Goal: Information Seeking & Learning: Learn about a topic

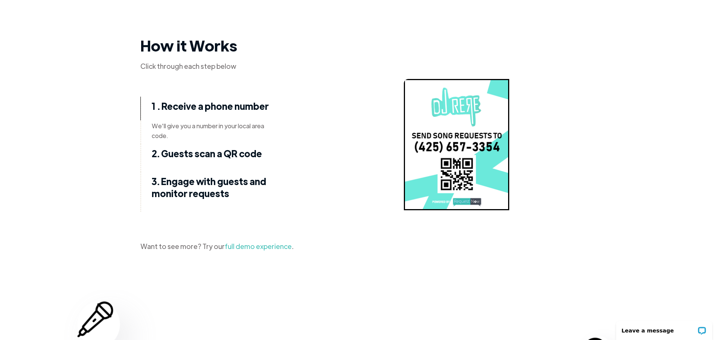
scroll to position [1016, 0]
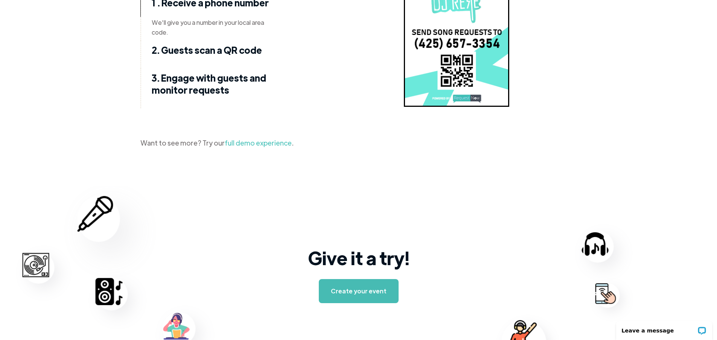
click at [275, 142] on link "full demo experience" at bounding box center [258, 143] width 67 height 9
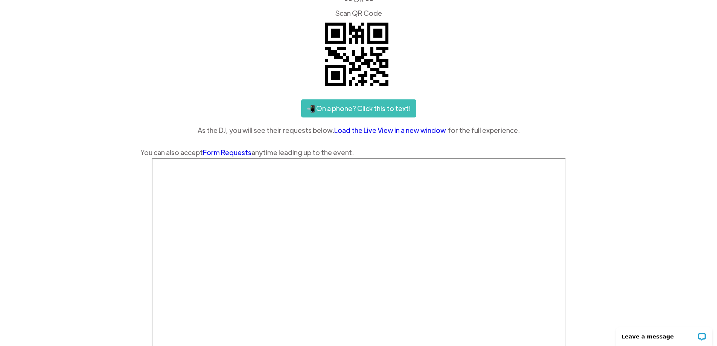
scroll to position [70, 0]
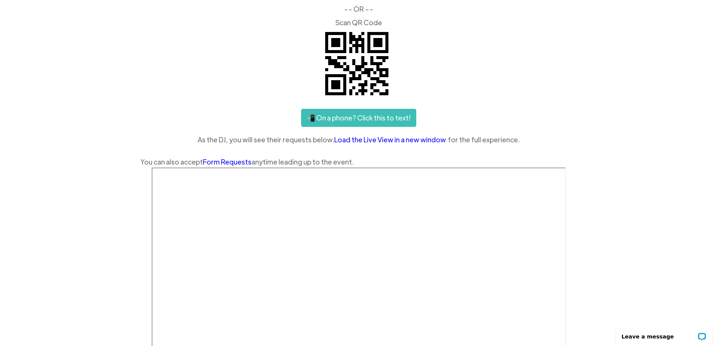
click at [381, 139] on link "Load the Live View in a new window" at bounding box center [391, 139] width 114 height 11
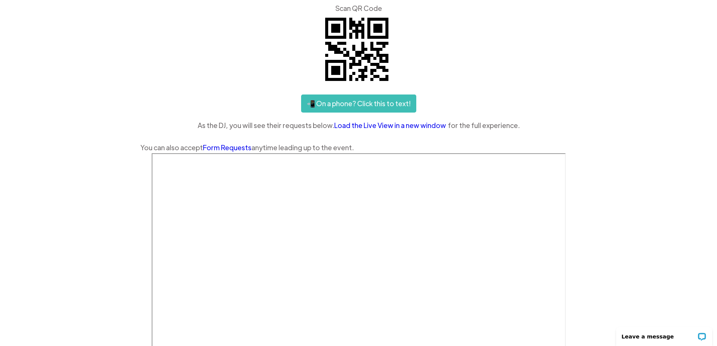
scroll to position [0, 0]
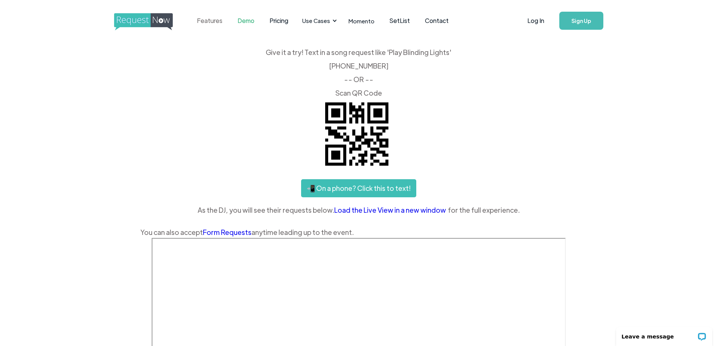
click at [210, 22] on link "Features" at bounding box center [209, 20] width 41 height 23
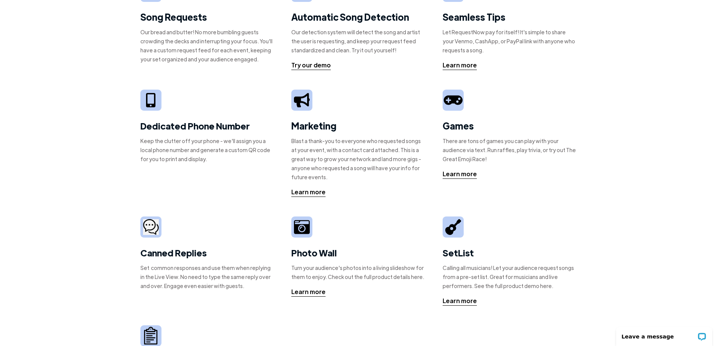
scroll to position [75, 0]
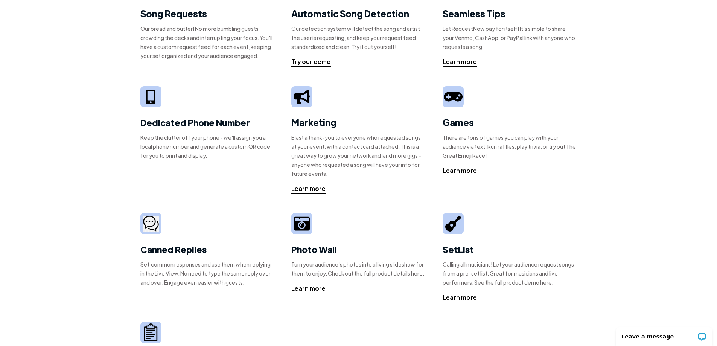
click at [321, 289] on div "Learn more" at bounding box center [308, 288] width 34 height 9
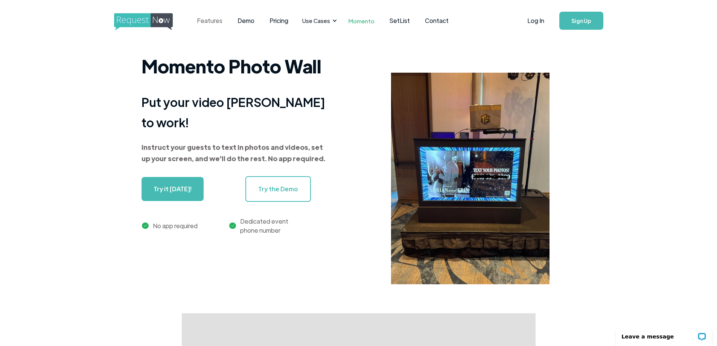
click at [218, 20] on link "Features" at bounding box center [209, 20] width 41 height 23
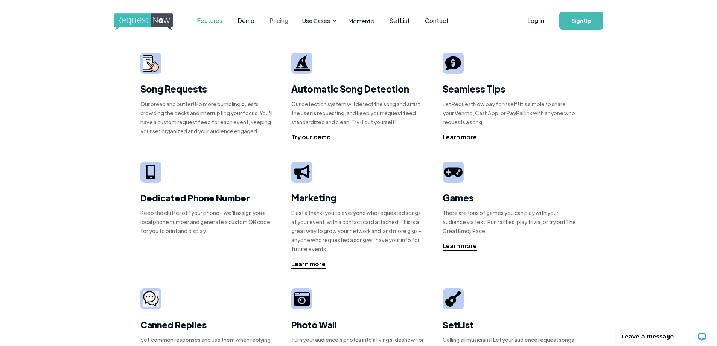
click at [278, 16] on link "Pricing" at bounding box center [279, 20] width 34 height 23
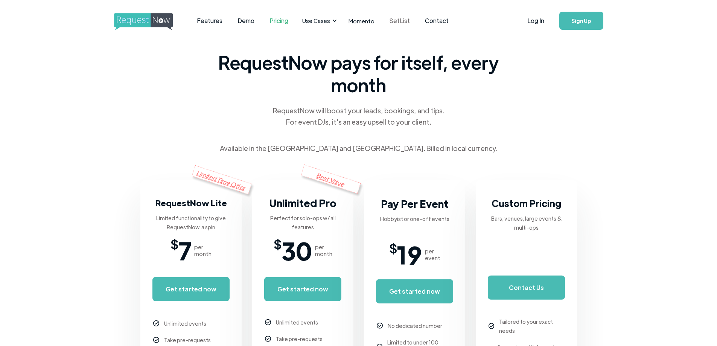
click at [399, 21] on link "SetList" at bounding box center [399, 20] width 35 height 23
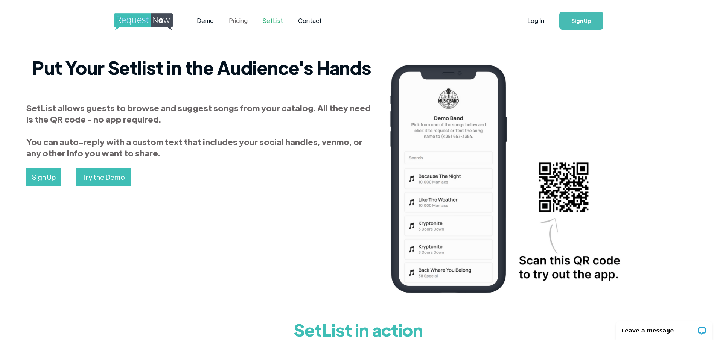
click at [242, 19] on link "Pricing" at bounding box center [238, 20] width 34 height 23
click at [160, 21] on img "home" at bounding box center [150, 21] width 73 height 17
